Goal: Task Accomplishment & Management: Use online tool/utility

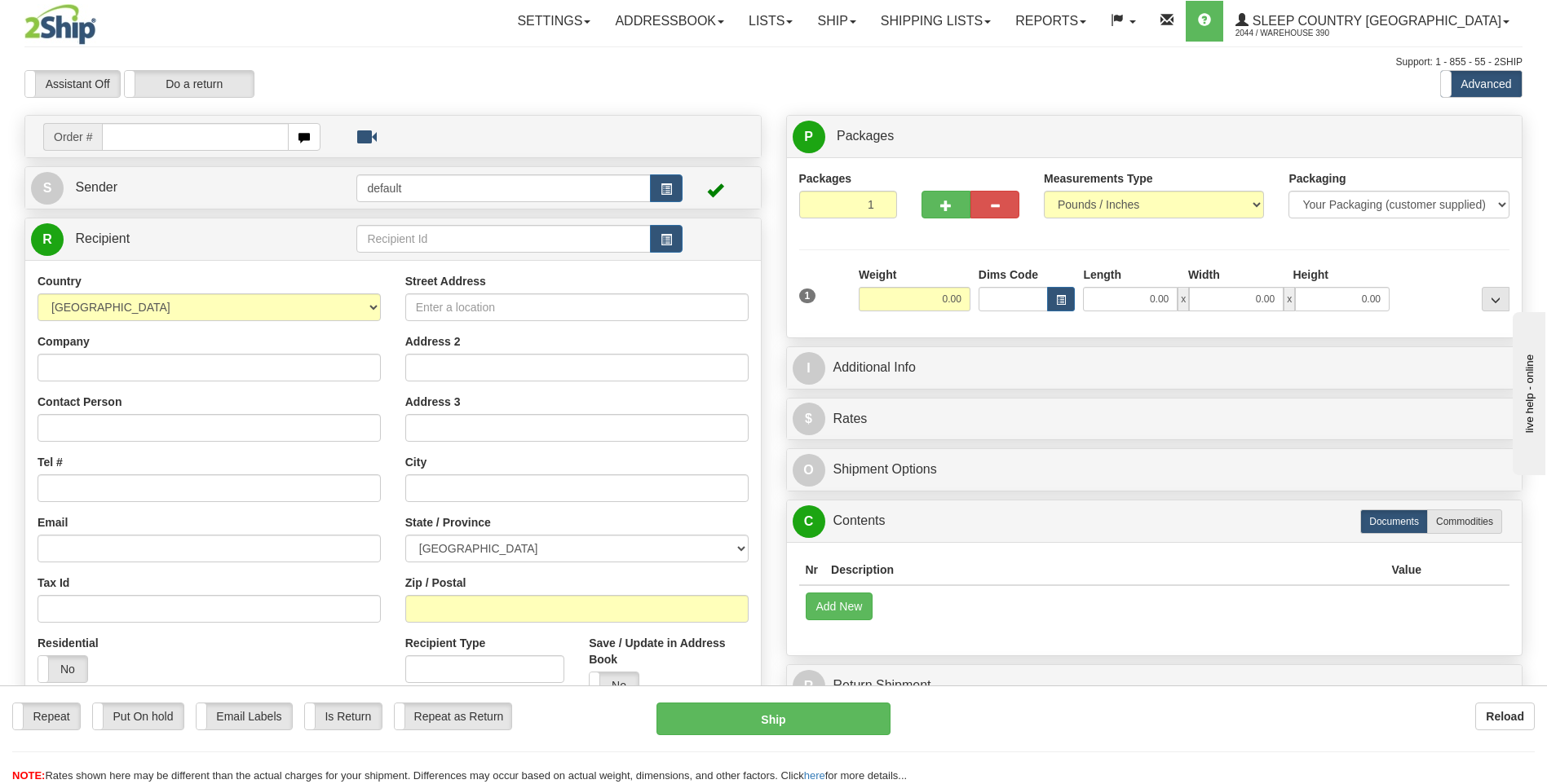
click at [173, 136] on input "text" at bounding box center [195, 137] width 186 height 28
type input "9000I055830"
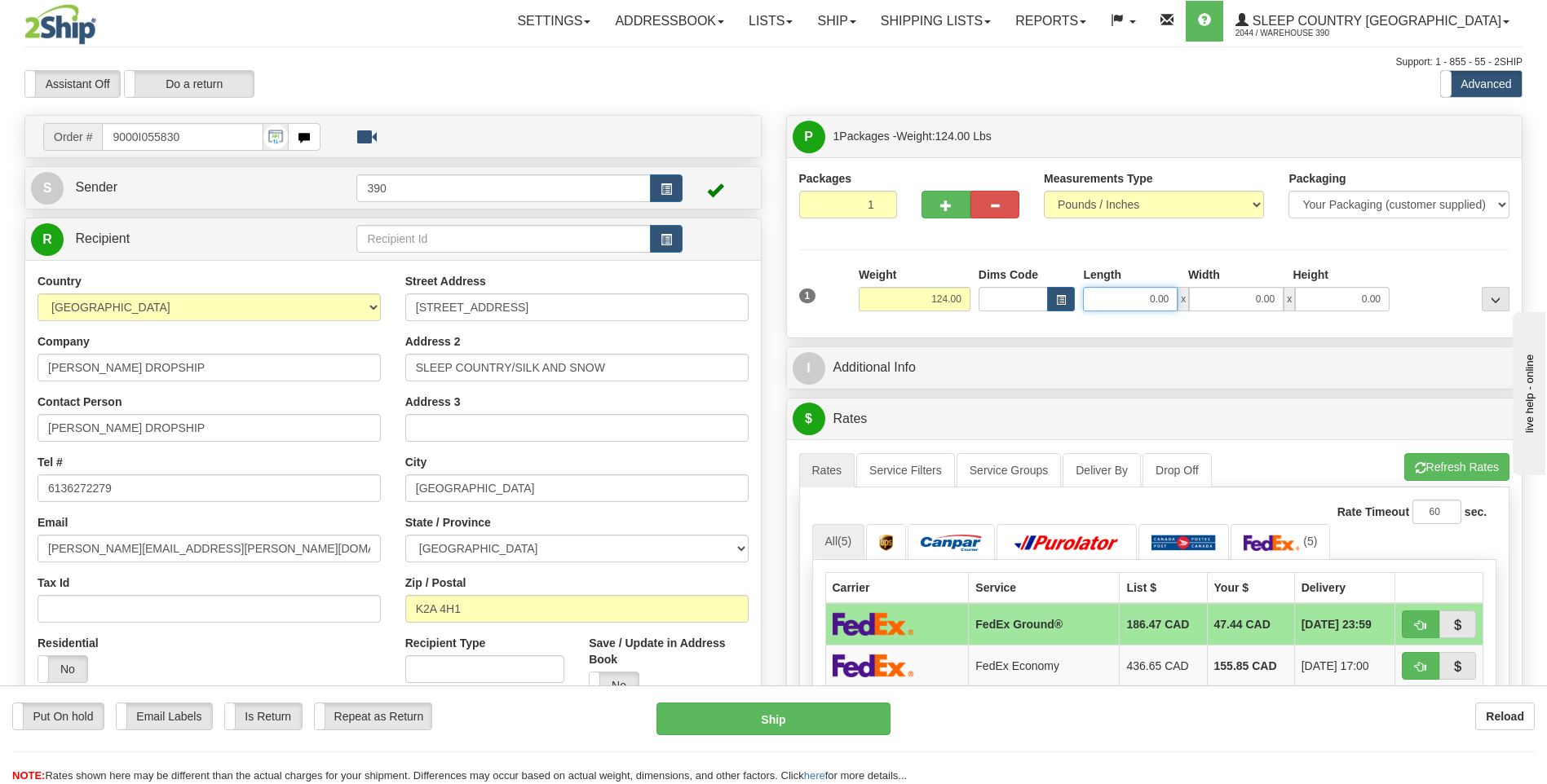
click at [1111, 298] on input "0.00" at bounding box center [1130, 300] width 95 height 24
type input "0.00"
drag, startPoint x: 932, startPoint y: 296, endPoint x: 952, endPoint y: 289, distance: 21.2
click at [952, 289] on input "124.00" at bounding box center [914, 300] width 112 height 24
type input "99.00"
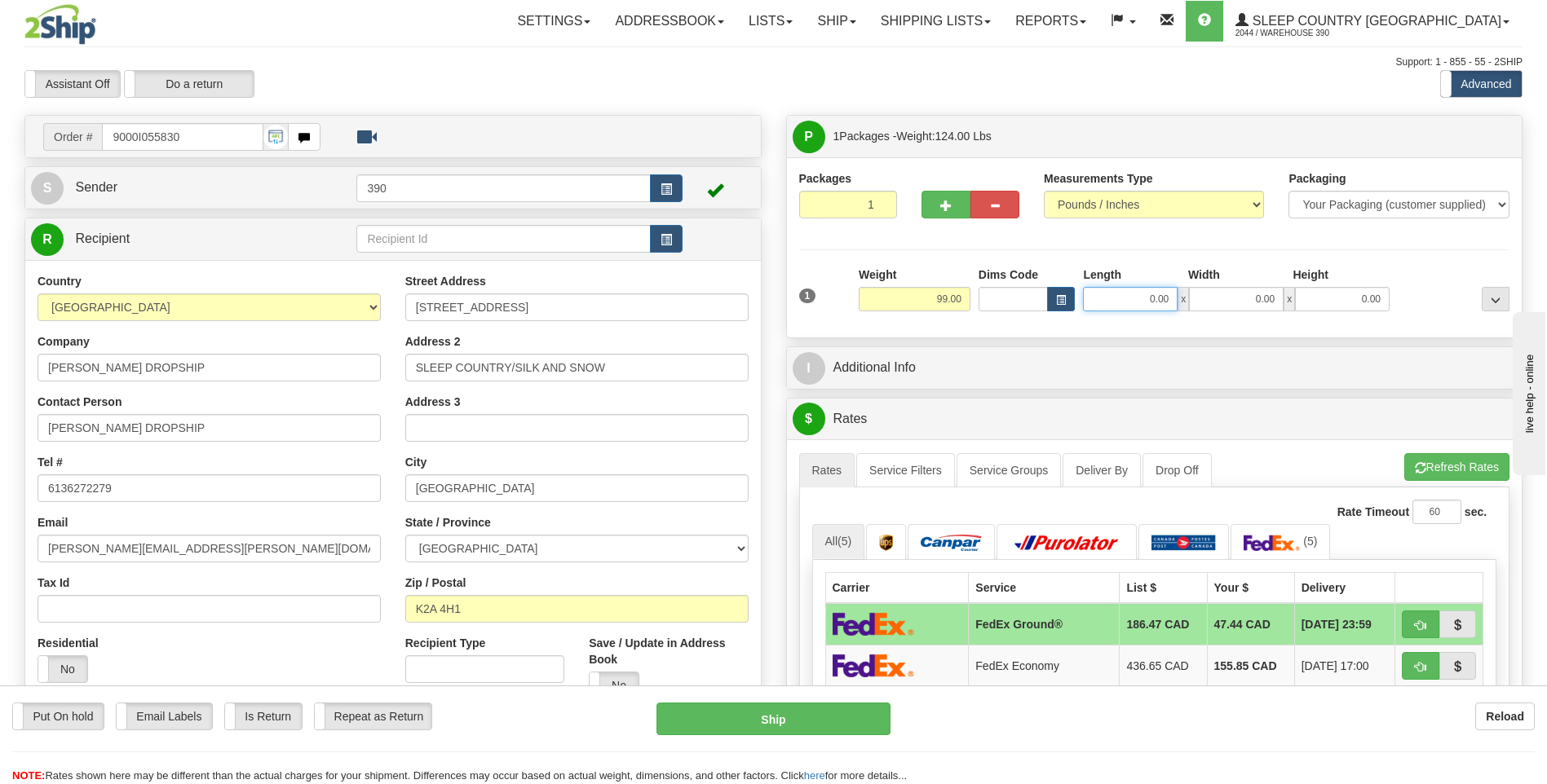
click at [1122, 295] on input "0.00" at bounding box center [1130, 300] width 95 height 24
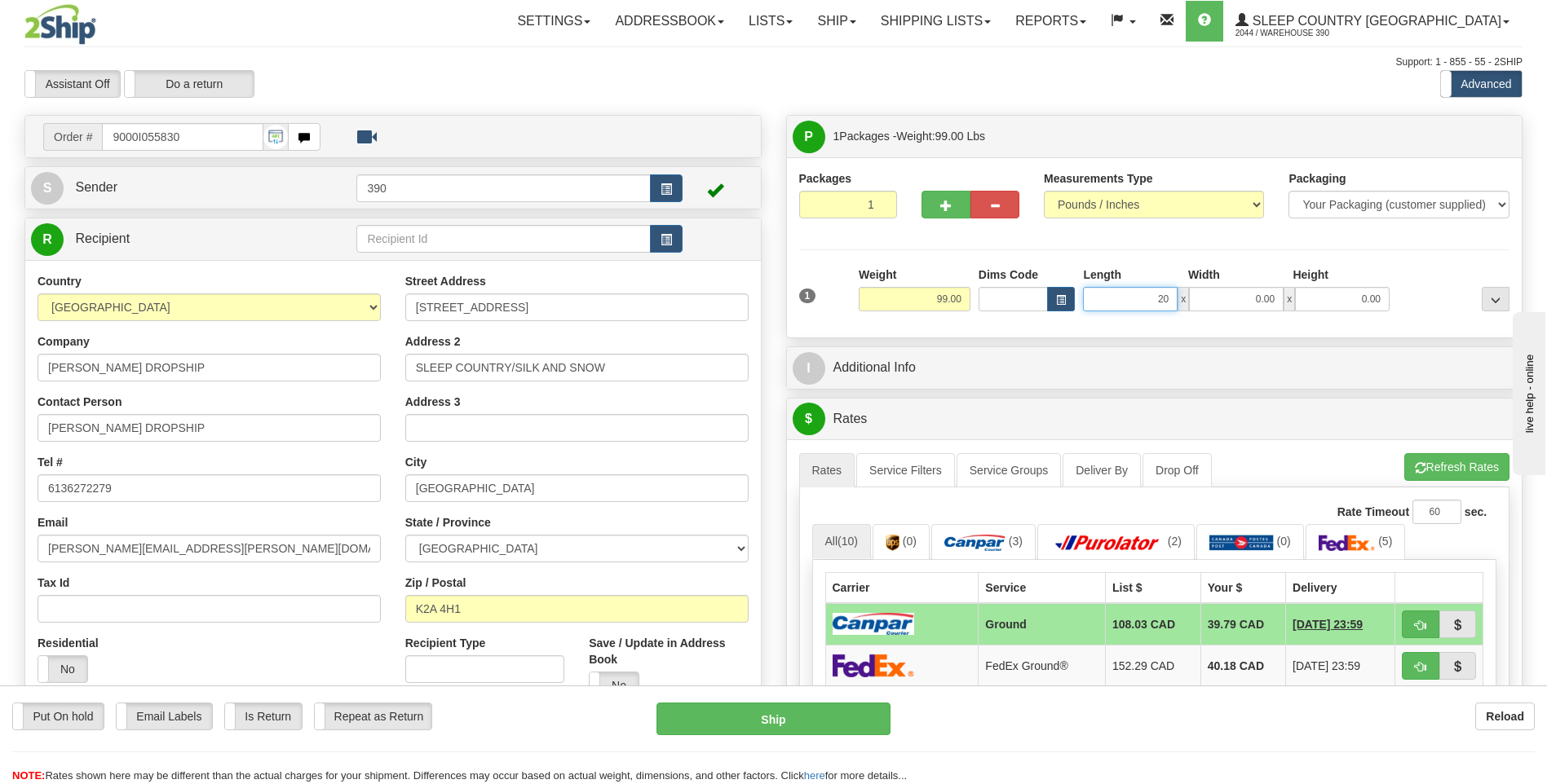
type input "20.00"
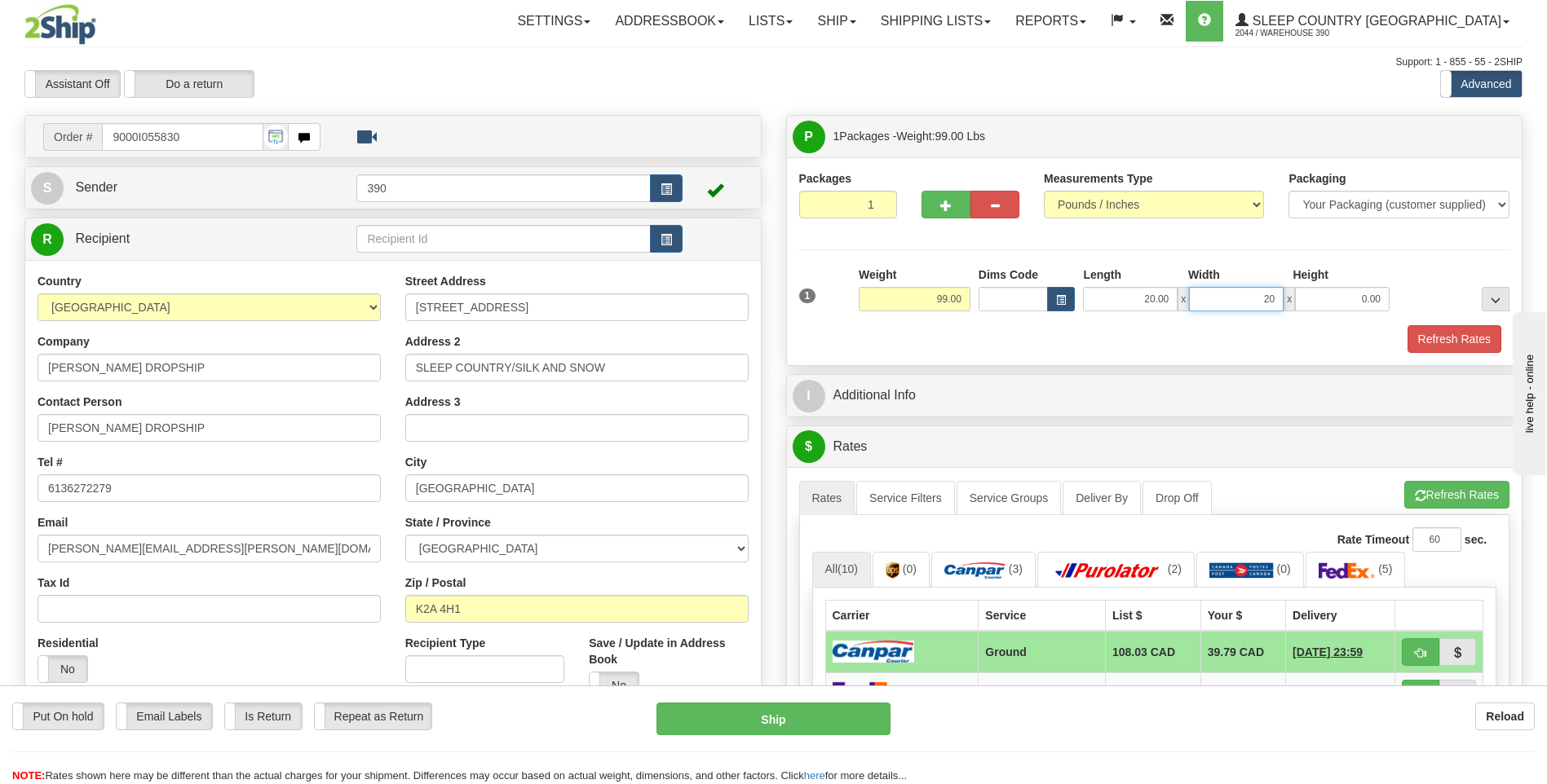
type input "20.00"
type input "40.00"
click at [1427, 491] on button "Refresh Rates" at bounding box center [1457, 495] width 105 height 28
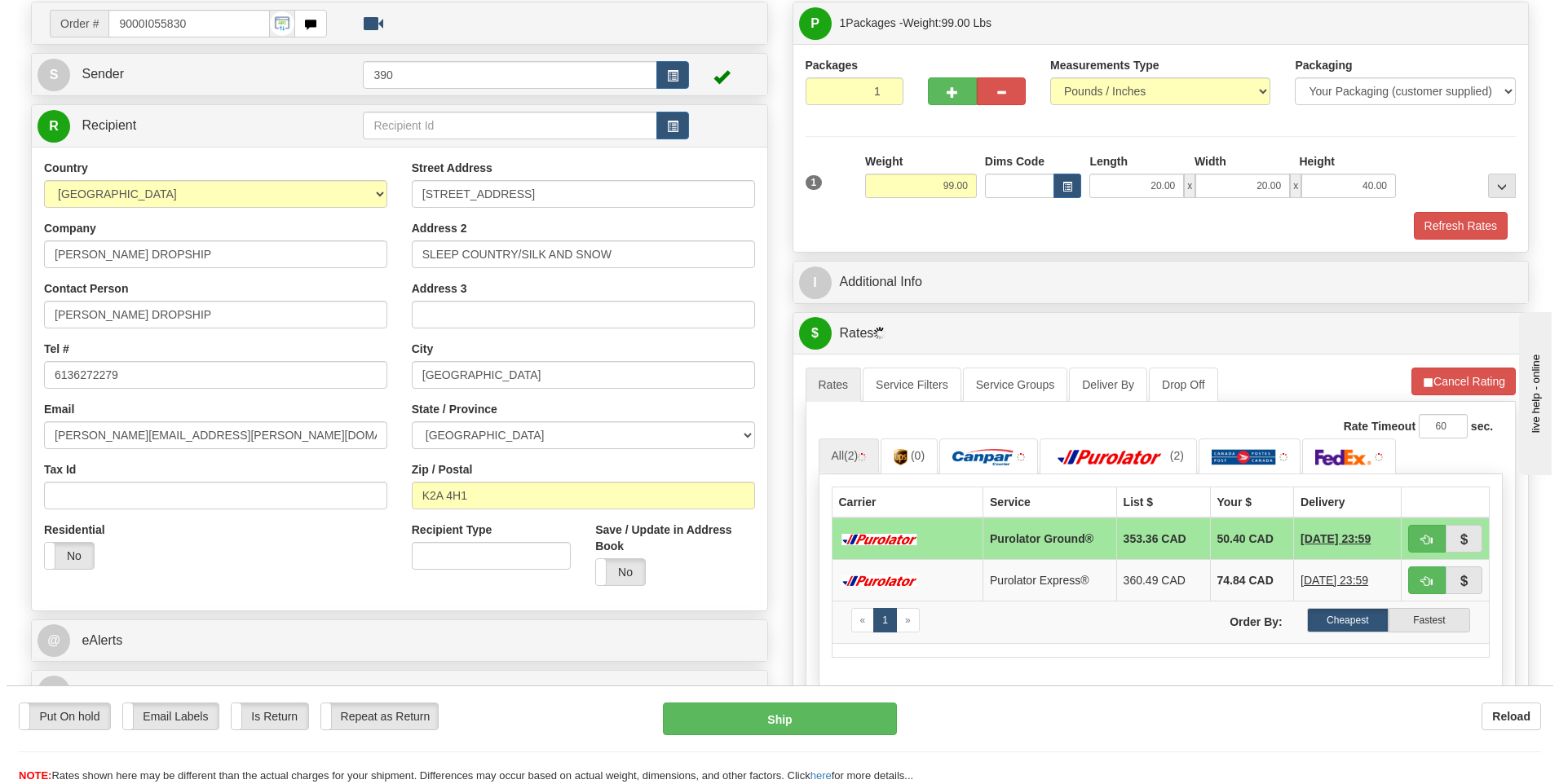
scroll to position [163, 0]
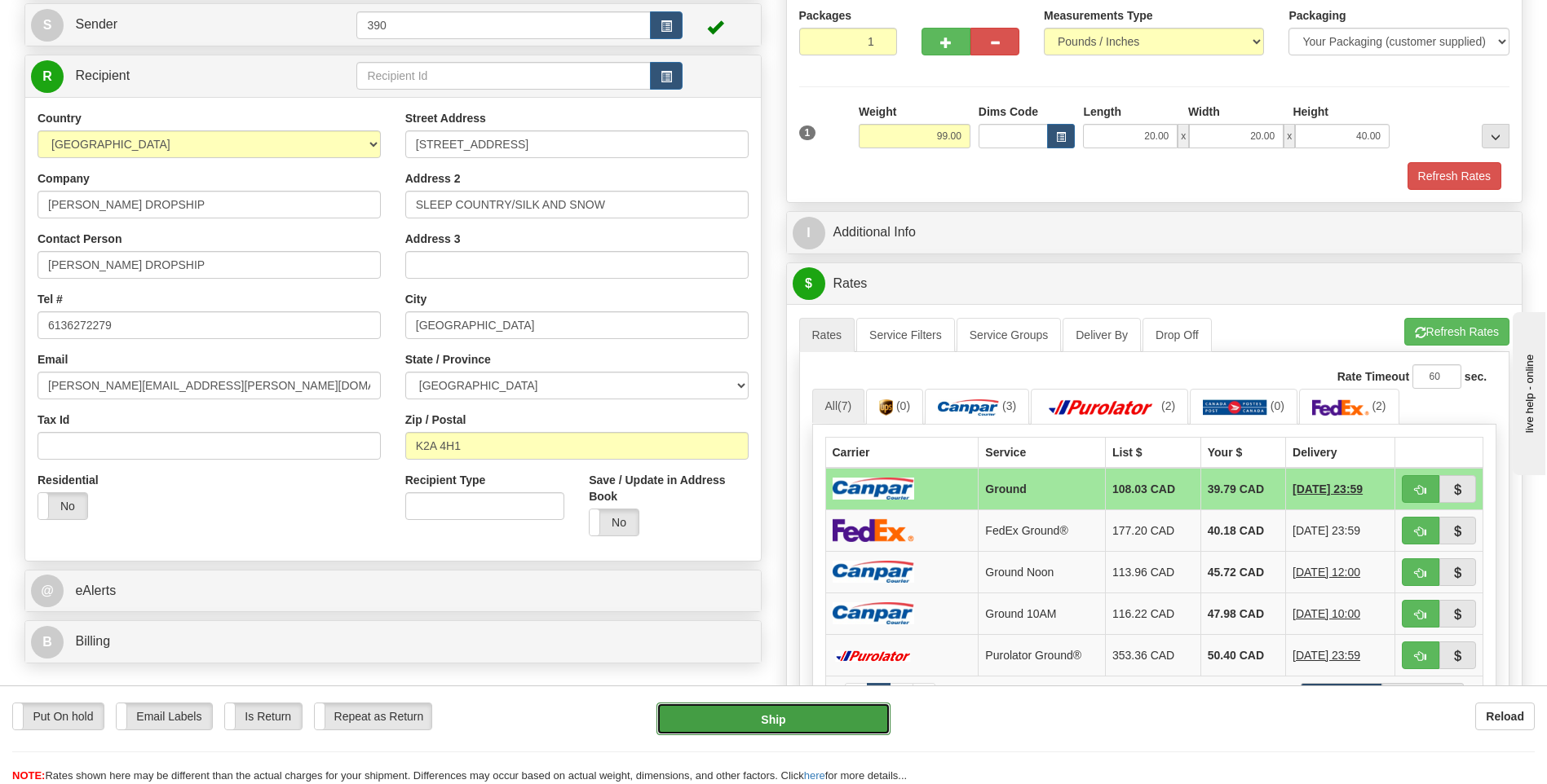
click at [781, 711] on button "Ship" at bounding box center [773, 718] width 233 height 33
type input "1"
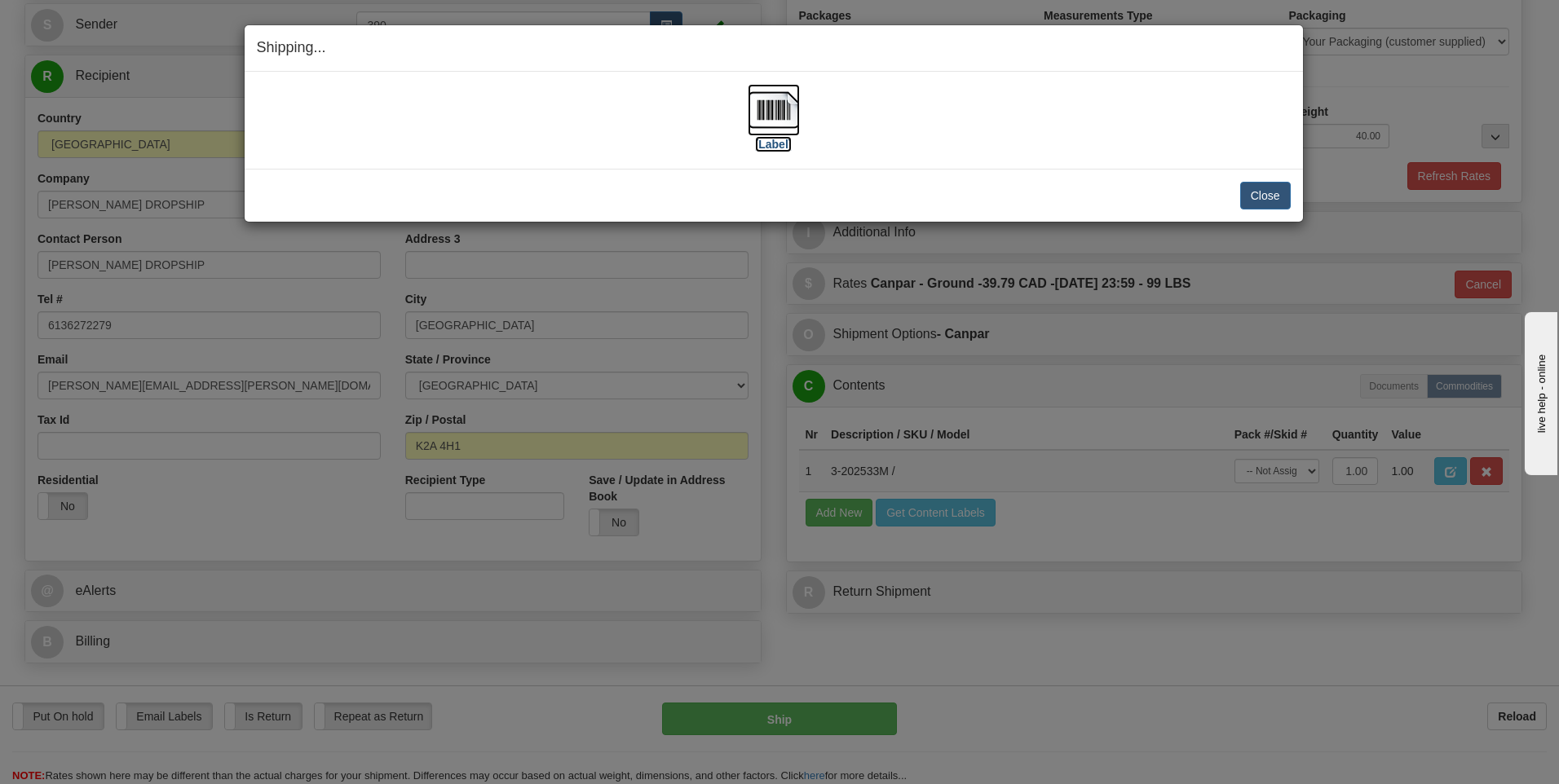
click at [775, 115] on img at bounding box center [774, 110] width 53 height 53
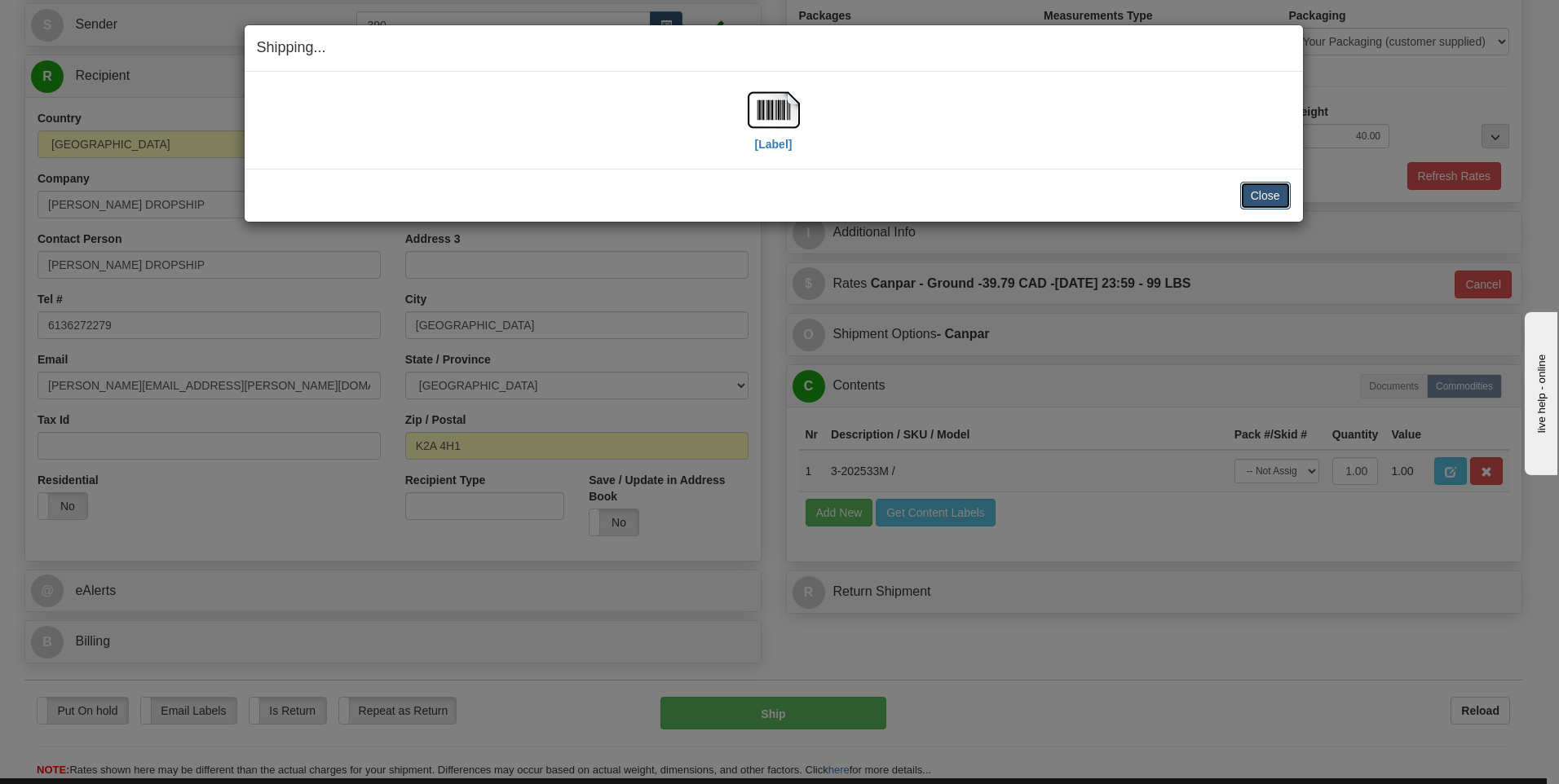
click at [1252, 196] on button "Close" at bounding box center [1265, 196] width 51 height 28
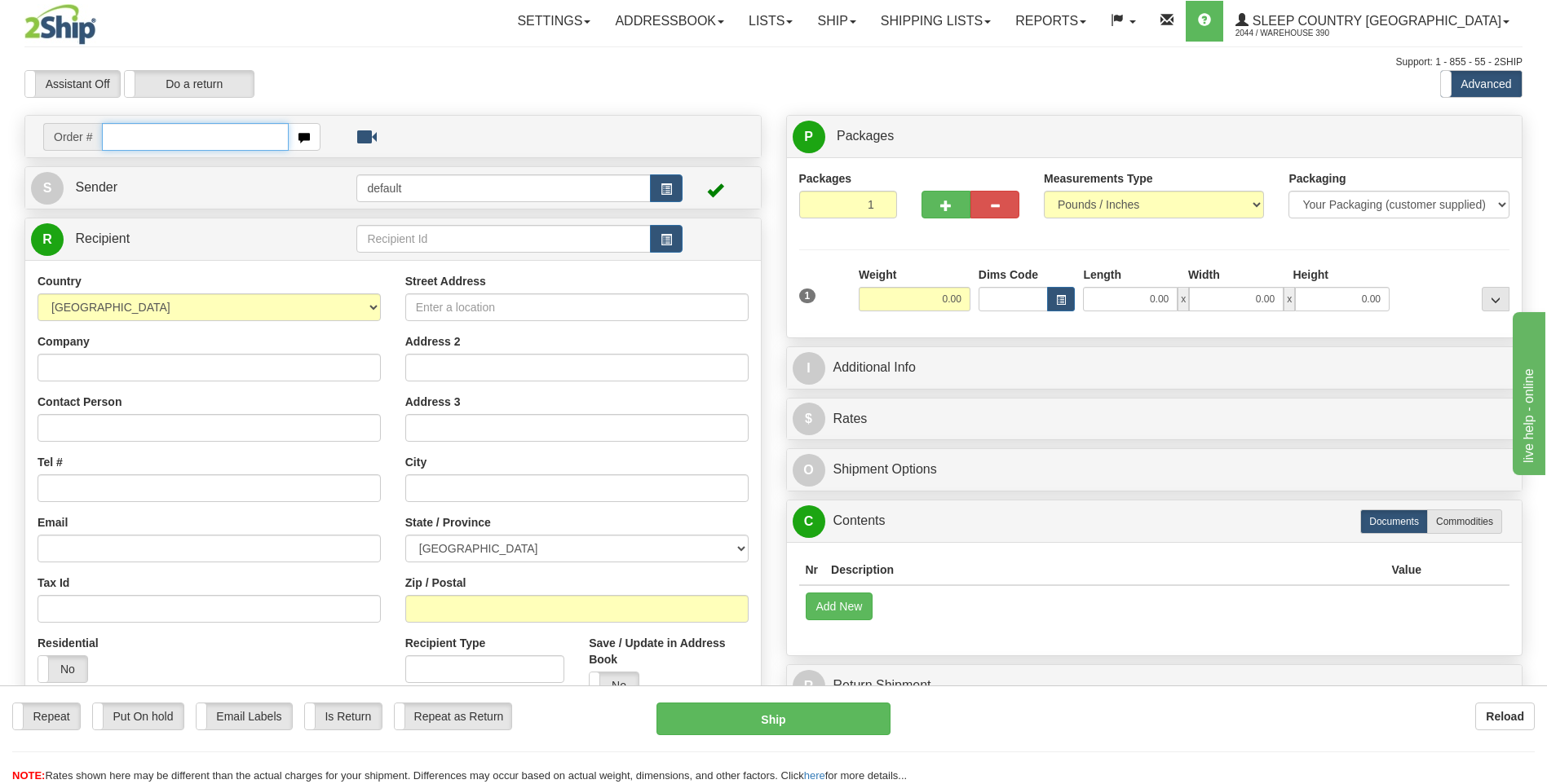
click at [181, 129] on input "text" at bounding box center [195, 137] width 186 height 28
type input "9008I057155"
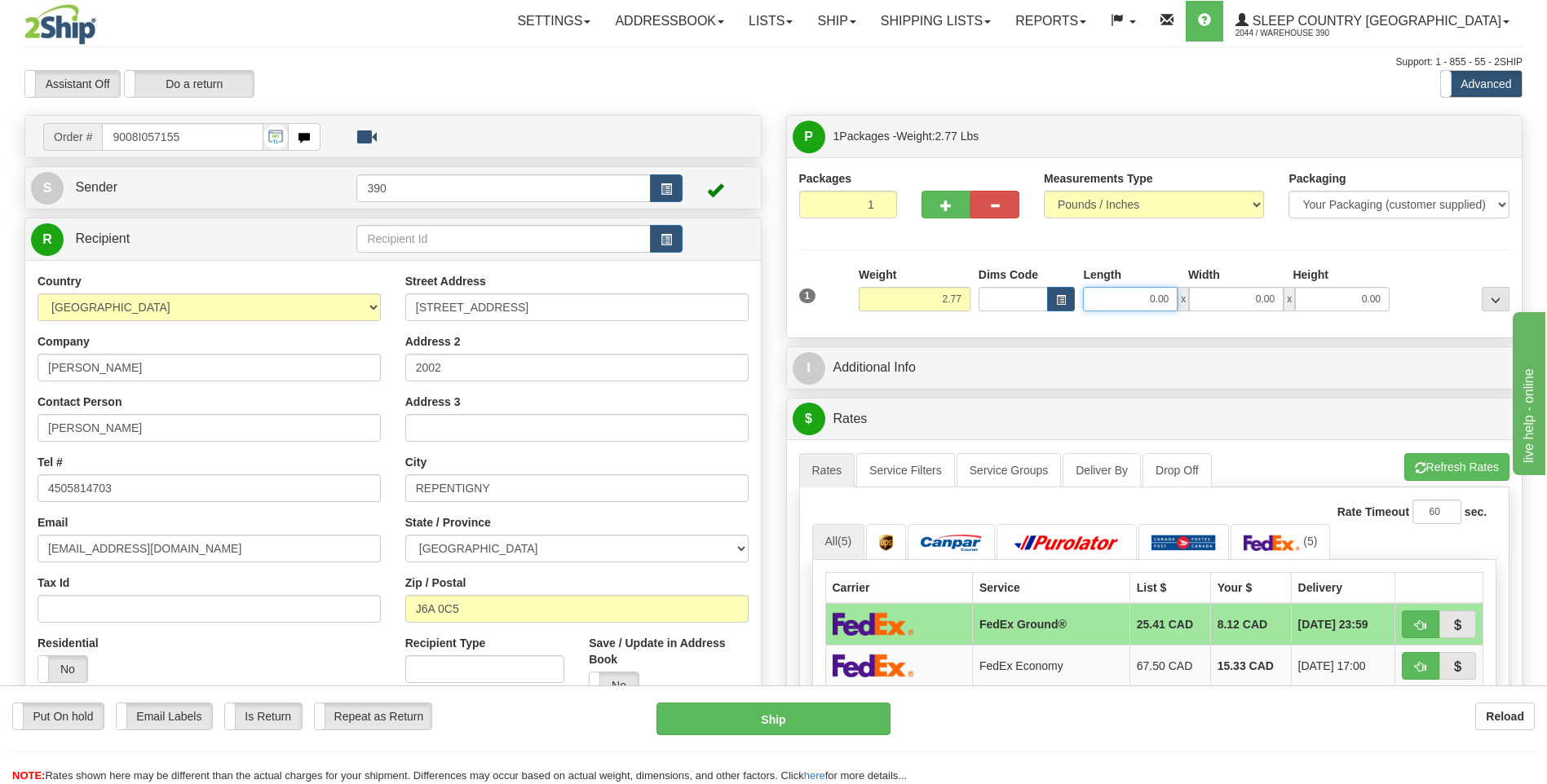
click at [1115, 301] on input "0.00" at bounding box center [1130, 300] width 95 height 24
type input "6.00"
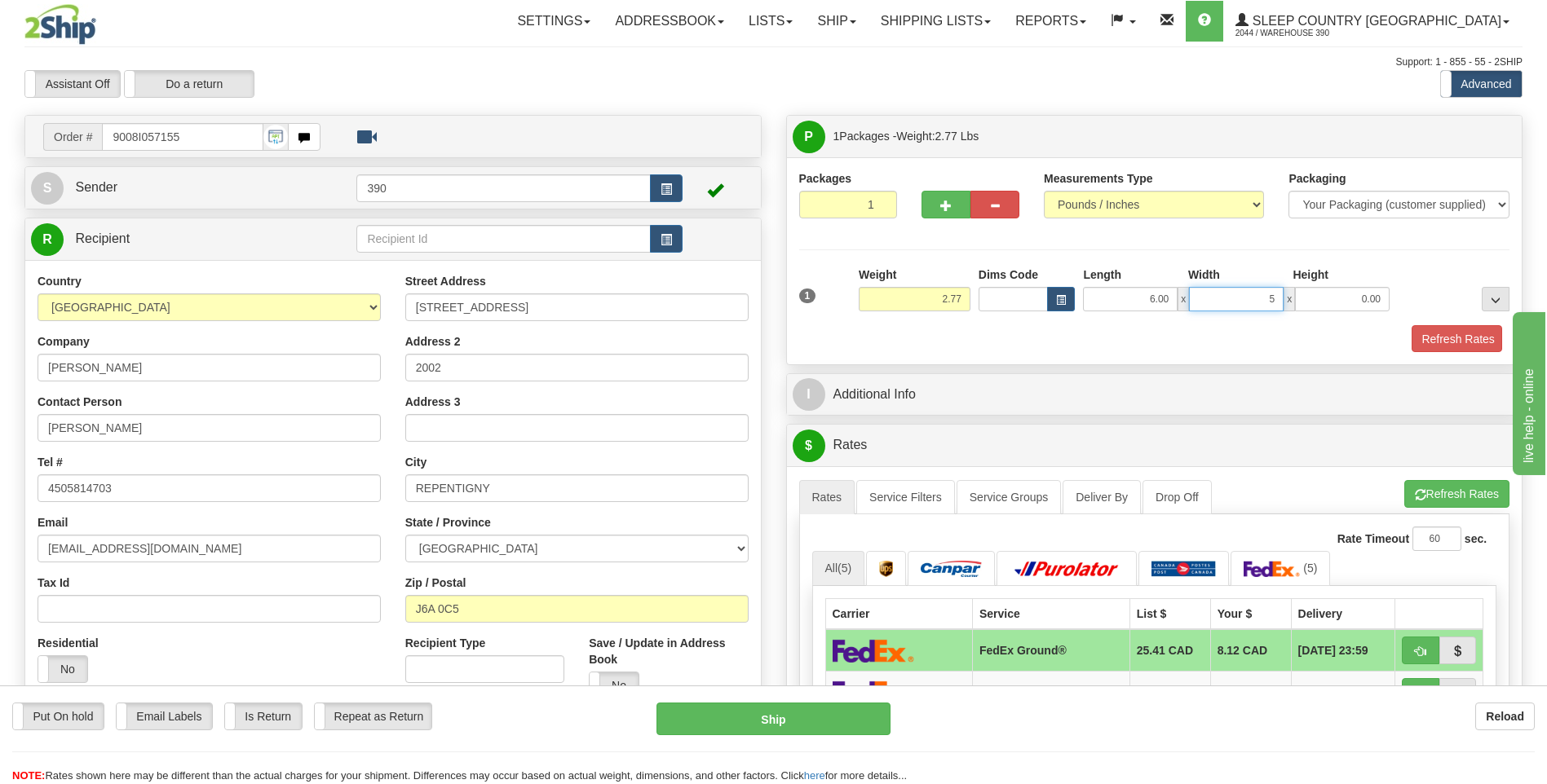
type input "5.00"
type input "4.00"
click at [1427, 500] on button "Refresh Rates" at bounding box center [1457, 495] width 105 height 28
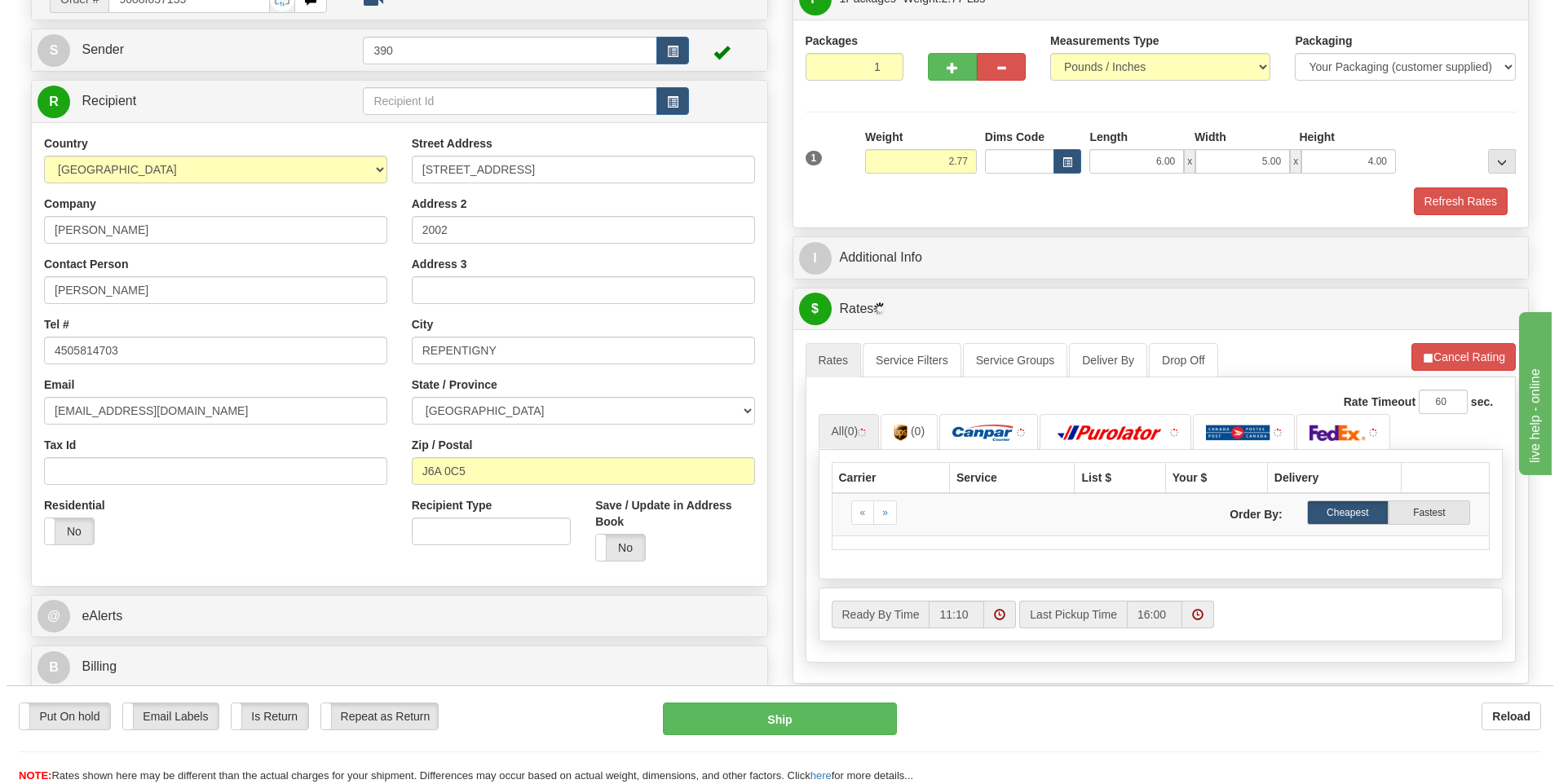
scroll to position [163, 0]
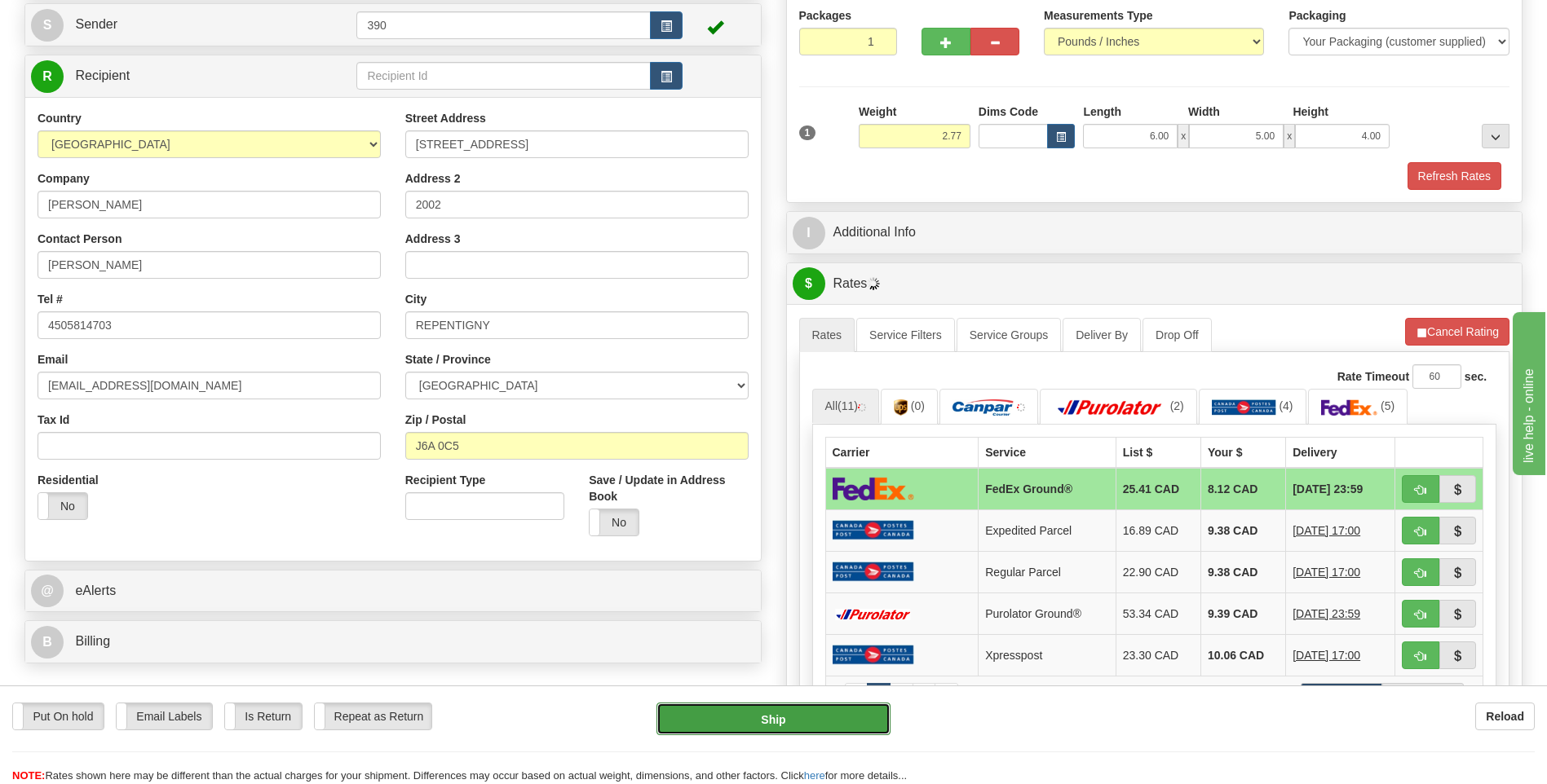
click at [774, 728] on button "Ship" at bounding box center [773, 718] width 233 height 33
type input "92"
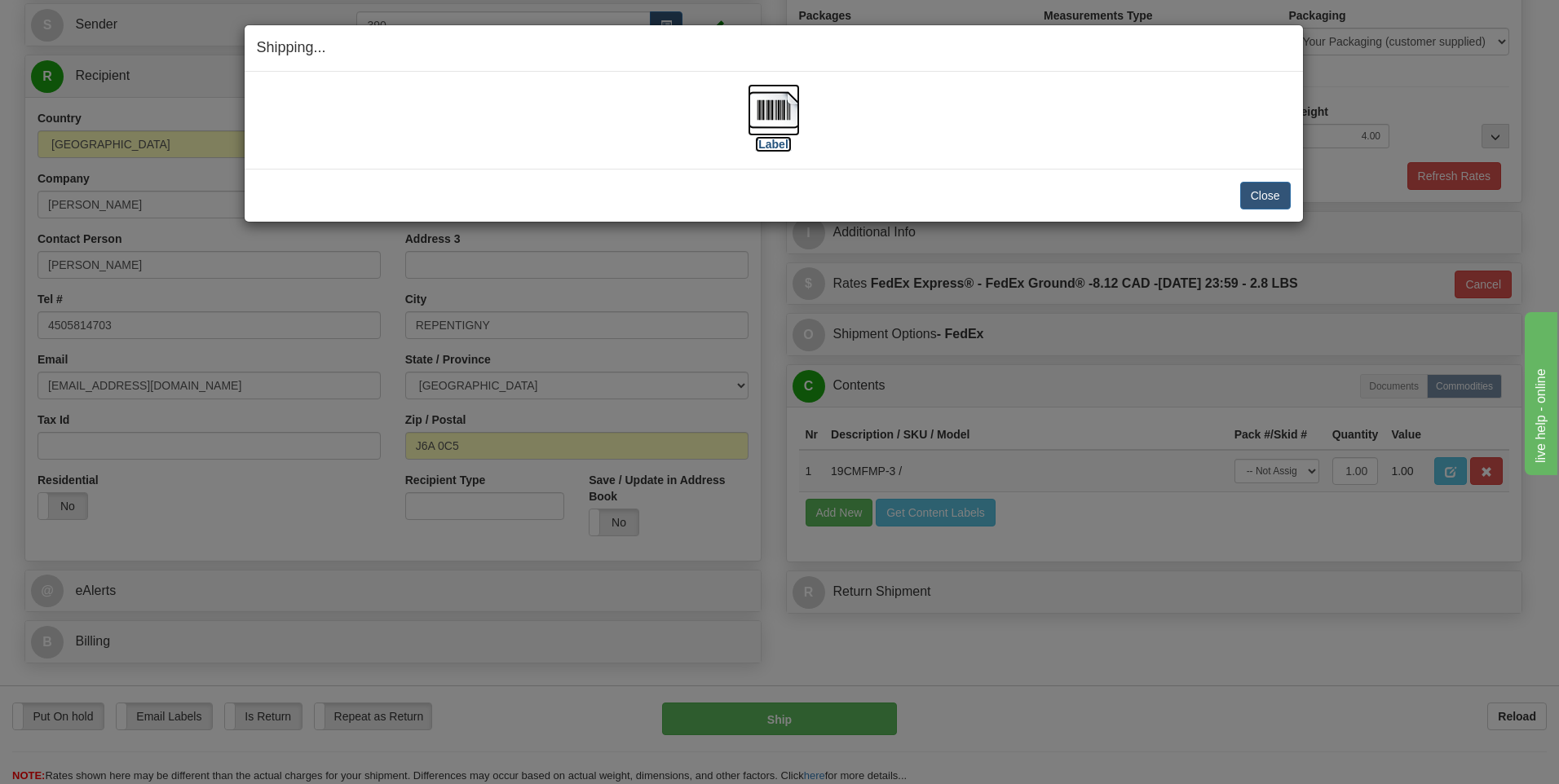
click at [770, 117] on img at bounding box center [774, 110] width 53 height 53
